Goal: Use online tool/utility: Utilize a website feature to perform a specific function

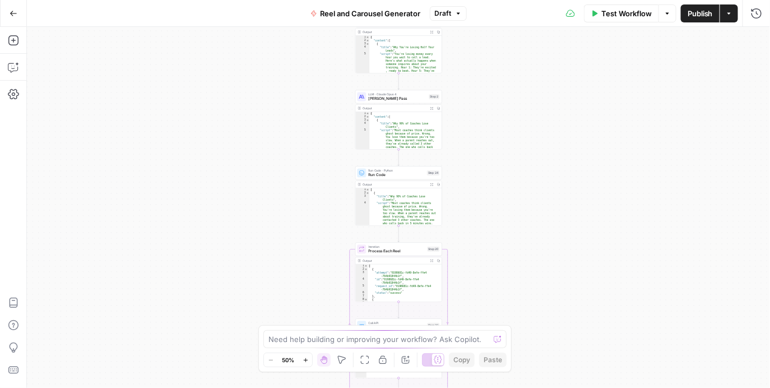
click at [398, 33] on div "Output" at bounding box center [395, 32] width 64 height 4
click at [398, 34] on div "Output" at bounding box center [395, 32] width 64 height 4
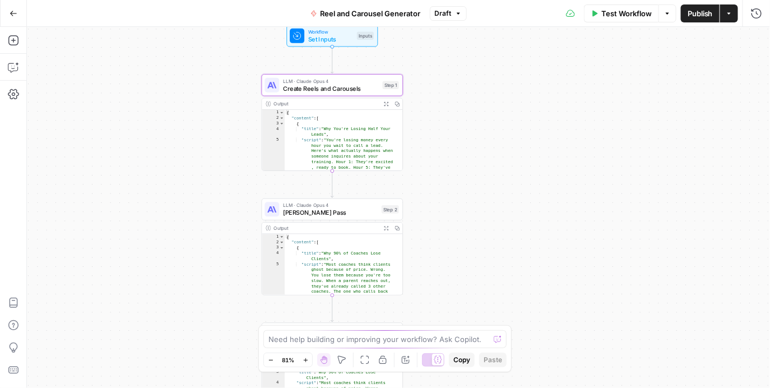
click at [335, 87] on span "Create Reels and Carousels" at bounding box center [331, 88] width 96 height 9
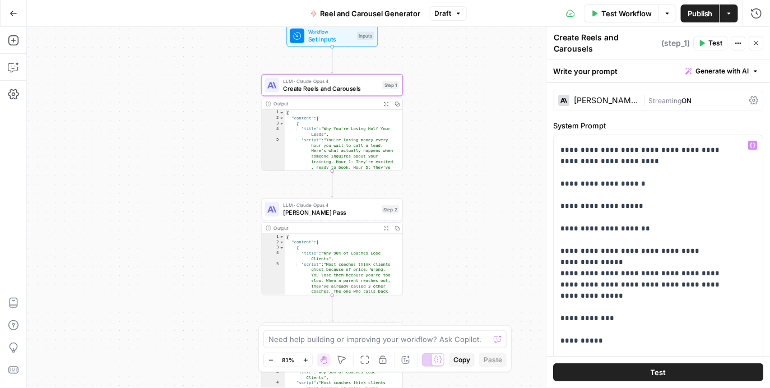
scroll to position [376, 0]
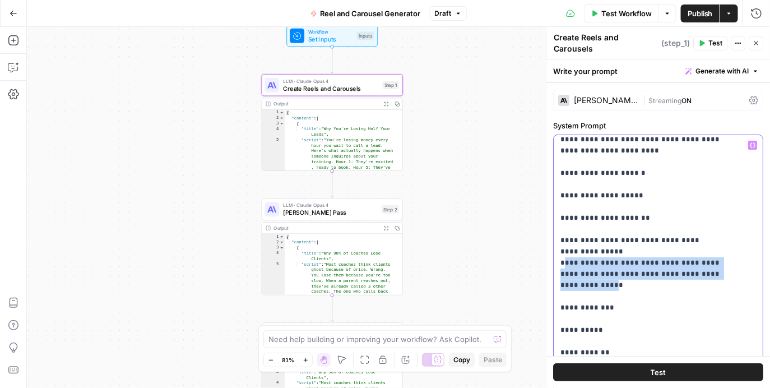
drag, startPoint x: 672, startPoint y: 203, endPoint x: 569, endPoint y: 186, distance: 104.6
drag, startPoint x: 720, startPoint y: 202, endPoint x: 562, endPoint y: 187, distance: 158.3
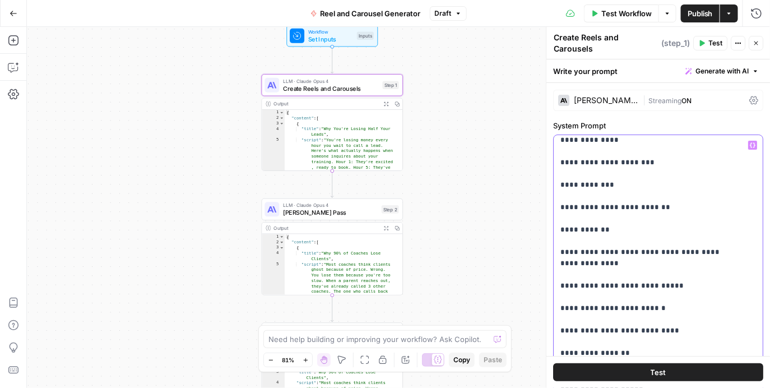
scroll to position [1375, 0]
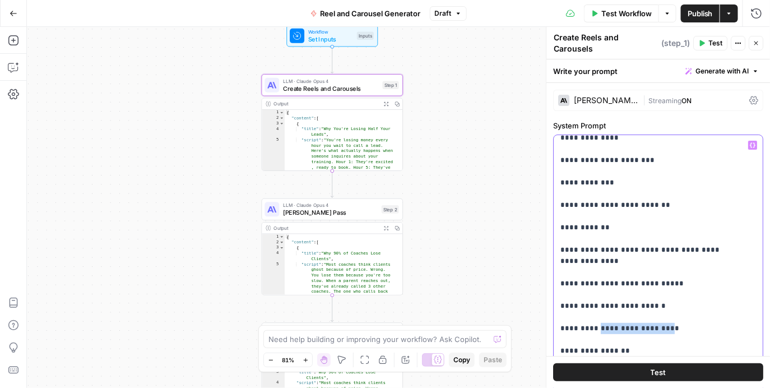
drag, startPoint x: 595, startPoint y: 223, endPoint x: 657, endPoint y: 223, distance: 61.7
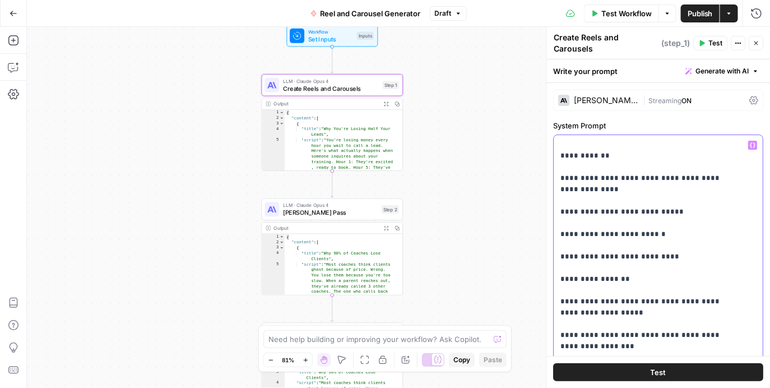
scroll to position [1450, 0]
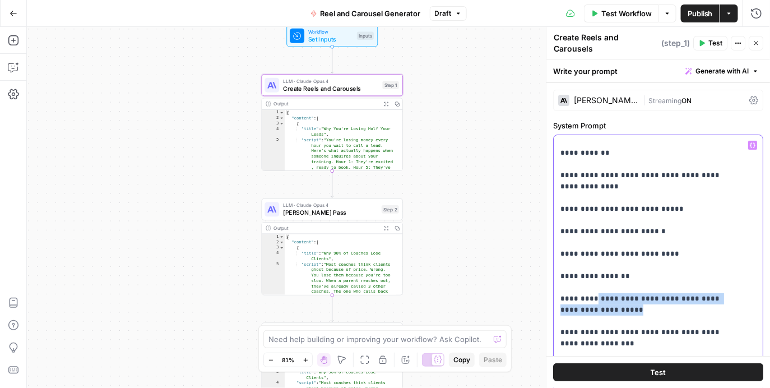
drag, startPoint x: 601, startPoint y: 206, endPoint x: 597, endPoint y: 189, distance: 17.8
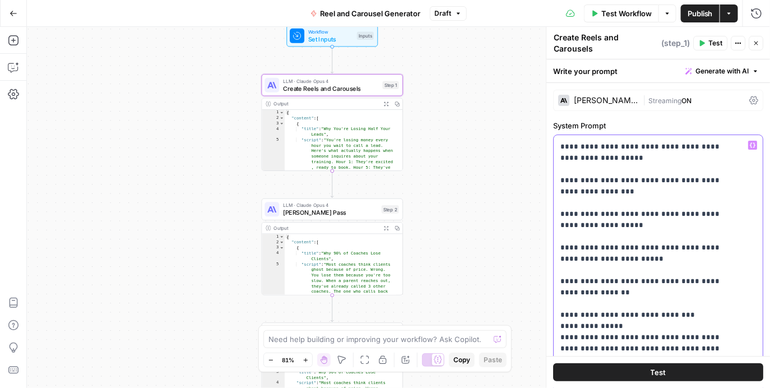
scroll to position [1605, 0]
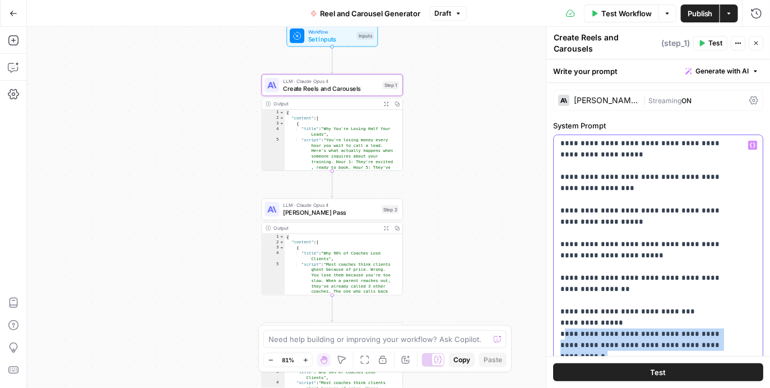
drag, startPoint x: 564, startPoint y: 228, endPoint x: 700, endPoint y: 248, distance: 137.2
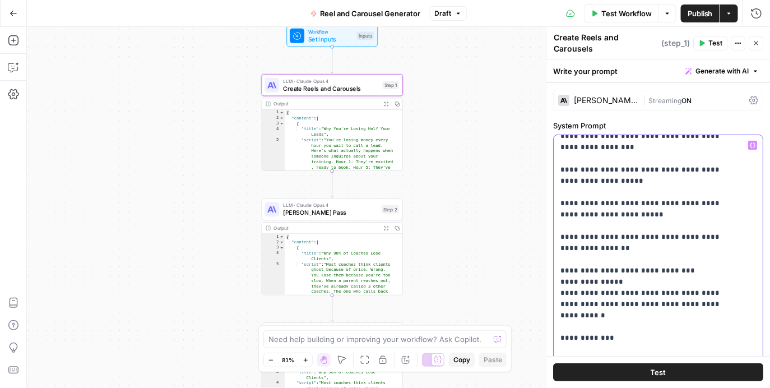
scroll to position [1650, 0]
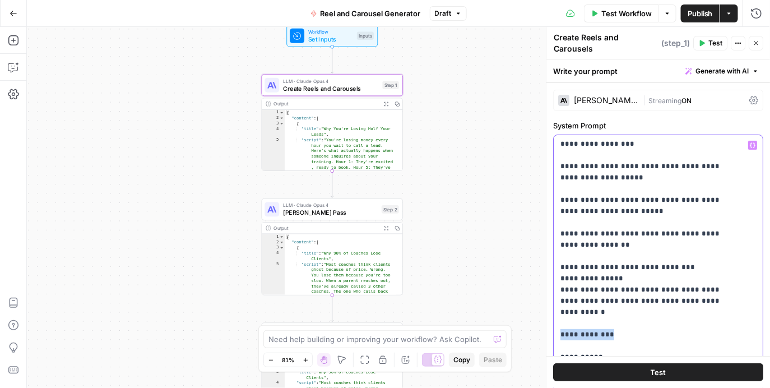
drag, startPoint x: 561, startPoint y: 221, endPoint x: 641, endPoint y: 219, distance: 80.2
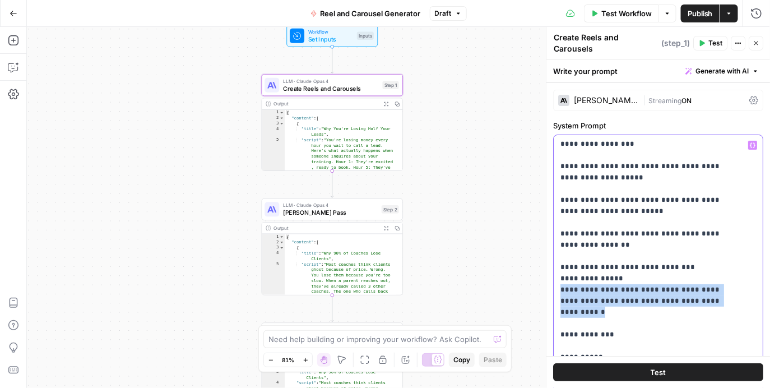
drag, startPoint x: 725, startPoint y: 198, endPoint x: 563, endPoint y: 185, distance: 162.6
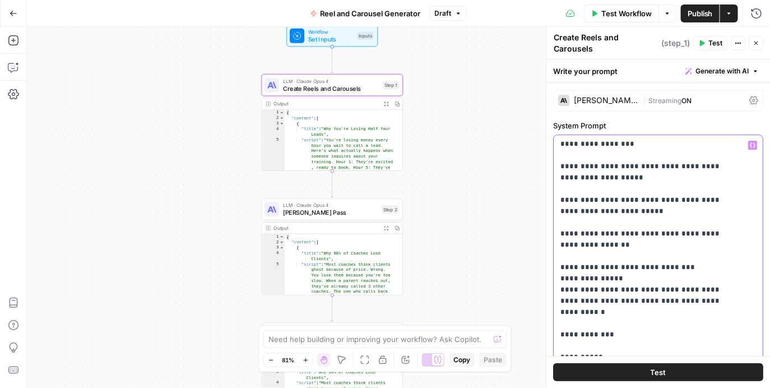
drag, startPoint x: 636, startPoint y: 186, endPoint x: 698, endPoint y: 188, distance: 61.7
drag, startPoint x: 607, startPoint y: 198, endPoint x: 683, endPoint y: 196, distance: 76.3
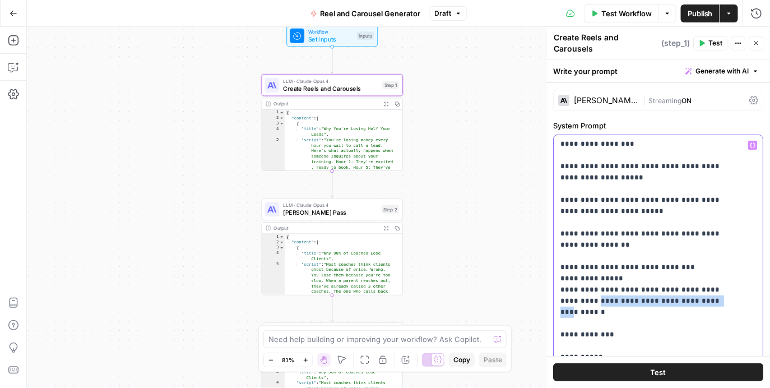
drag, startPoint x: 633, startPoint y: 185, endPoint x: 723, endPoint y: 182, distance: 89.8
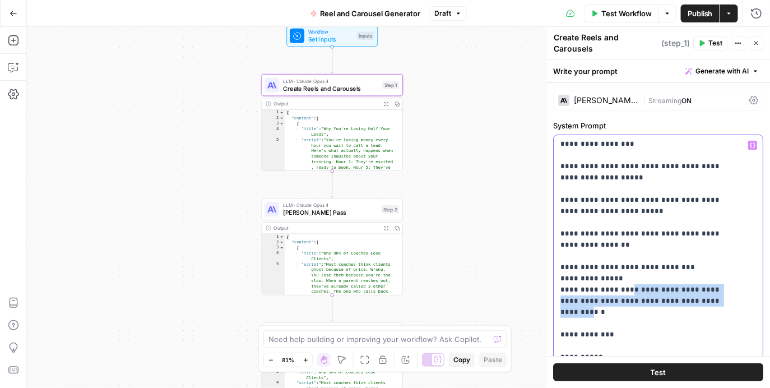
drag, startPoint x: 701, startPoint y: 196, endPoint x: 629, endPoint y: 187, distance: 72.9
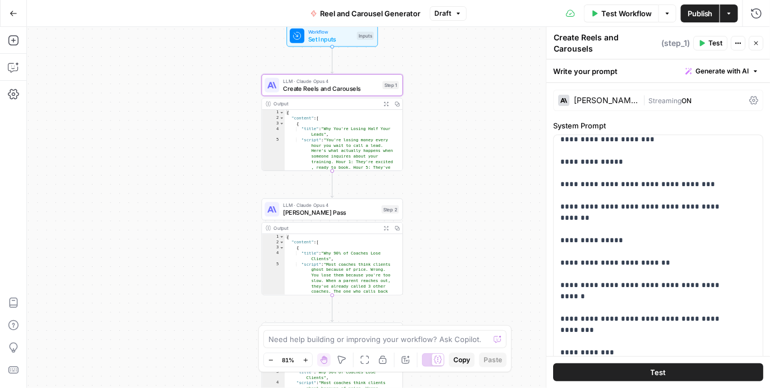
scroll to position [2015, 0]
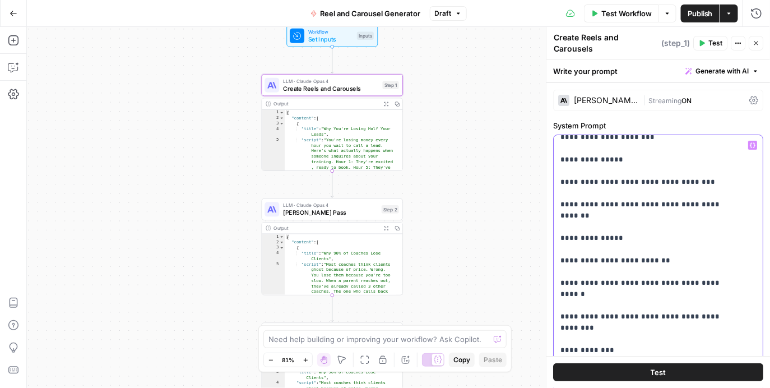
drag, startPoint x: 627, startPoint y: 233, endPoint x: 676, endPoint y: 237, distance: 48.4
click at [676, 237] on div "**********" at bounding box center [656, 363] width 202 height 456
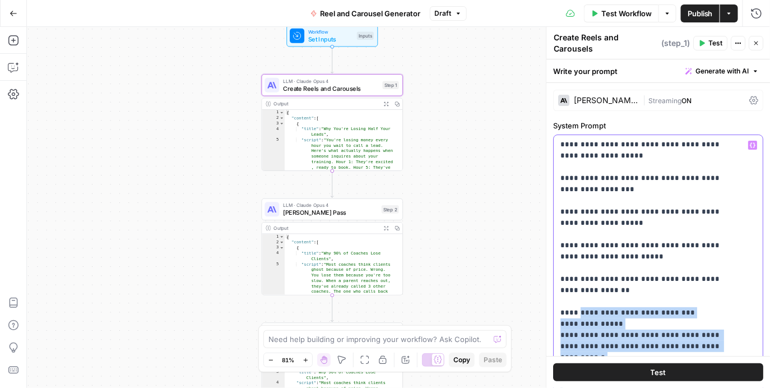
scroll to position [1604, 0]
drag, startPoint x: 625, startPoint y: 208, endPoint x: 560, endPoint y: 208, distance: 64.5
click at [560, 208] on div "**********" at bounding box center [656, 363] width 202 height 456
copy p "**********"
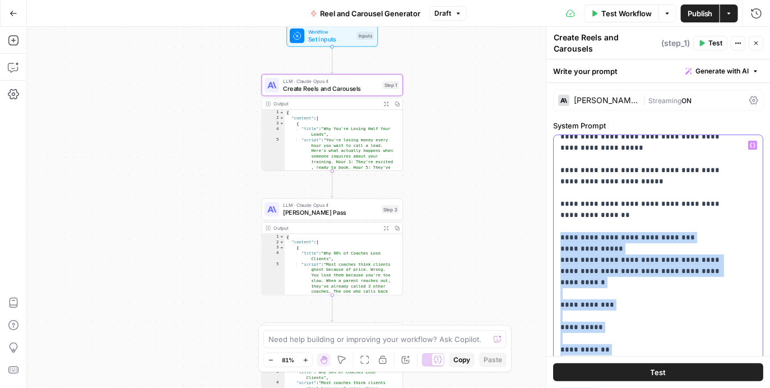
scroll to position [1688, 0]
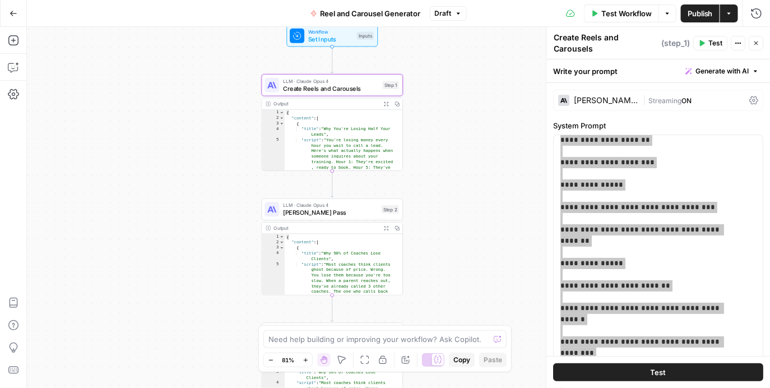
scroll to position [2010, 0]
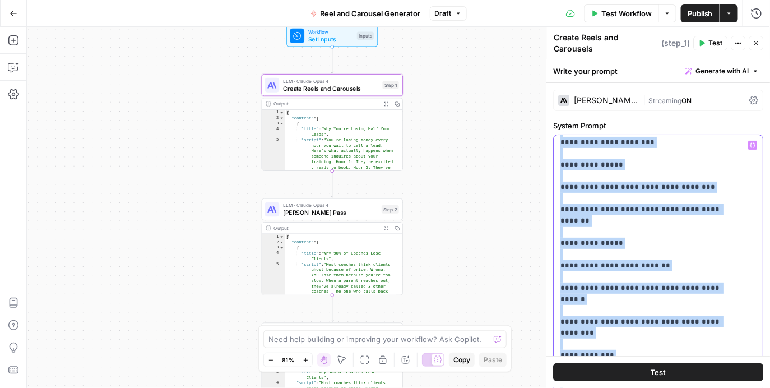
drag, startPoint x: 560, startPoint y: 235, endPoint x: 642, endPoint y: 235, distance: 81.9
click at [640, 235] on div "**********" at bounding box center [656, 363] width 202 height 456
drag, startPoint x: 558, startPoint y: 259, endPoint x: 655, endPoint y: 253, distance: 97.2
click at [655, 253] on div "**********" at bounding box center [656, 363] width 202 height 456
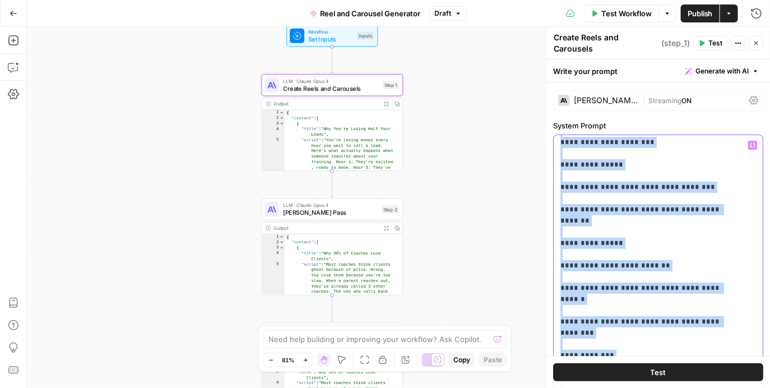
drag, startPoint x: 654, startPoint y: 253, endPoint x: 648, endPoint y: 275, distance: 22.9
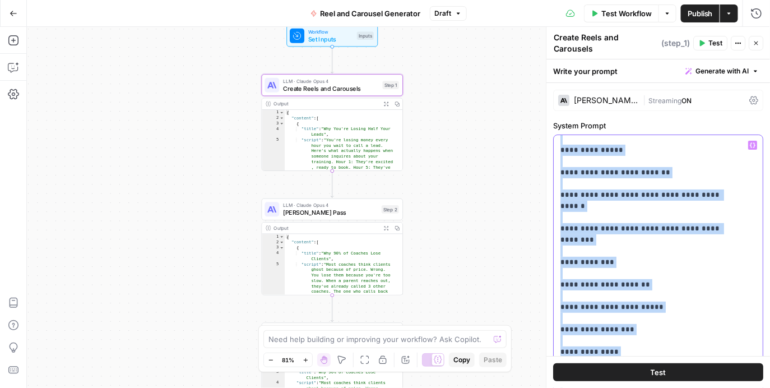
scroll to position [2105, 0]
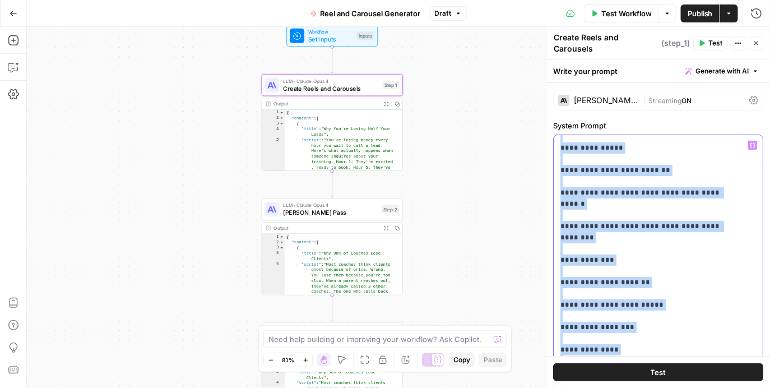
drag, startPoint x: 571, startPoint y: 275, endPoint x: 716, endPoint y: 277, distance: 144.7
drag, startPoint x: 733, startPoint y: 277, endPoint x: 562, endPoint y: 276, distance: 170.5
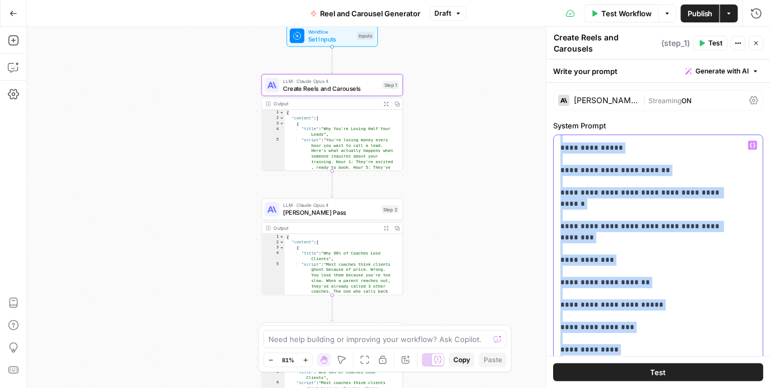
drag, startPoint x: 668, startPoint y: 301, endPoint x: 702, endPoint y: 304, distance: 33.8
drag, startPoint x: 686, startPoint y: 302, endPoint x: 556, endPoint y: 303, distance: 129.5
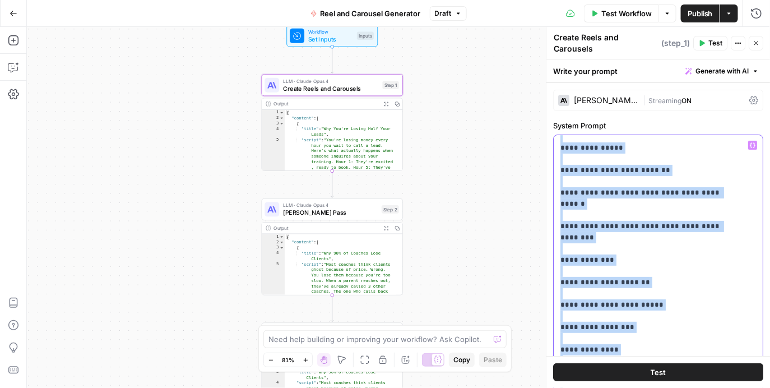
click at [556, 303] on div "**********" at bounding box center [656, 363] width 202 height 456
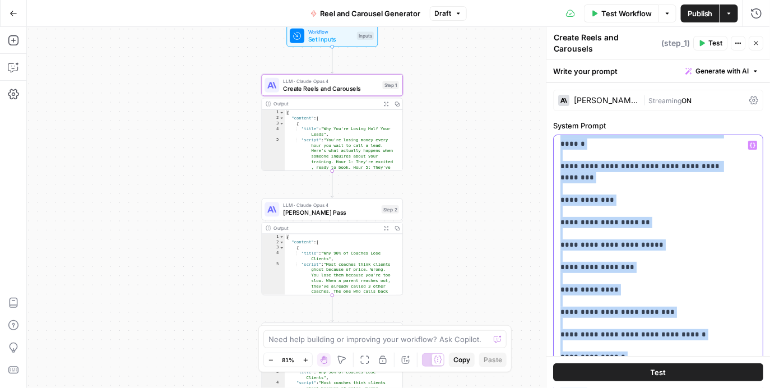
scroll to position [2168, 0]
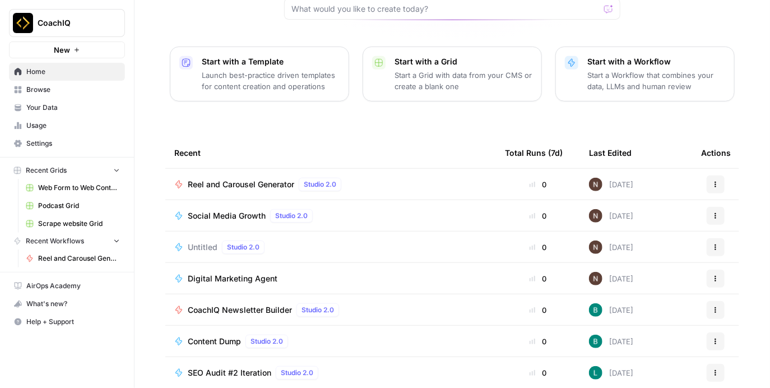
click at [267, 179] on span "Reel and Carousel Generator" at bounding box center [241, 184] width 107 height 11
